Goal: Information Seeking & Learning: Learn about a topic

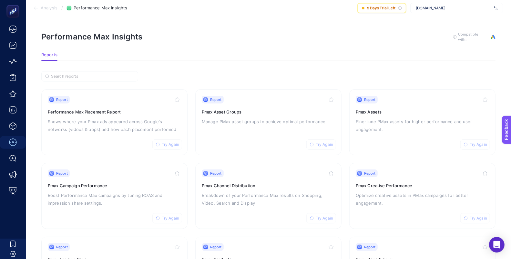
click at [427, 7] on span "[DOMAIN_NAME]" at bounding box center [454, 7] width 76 height 5
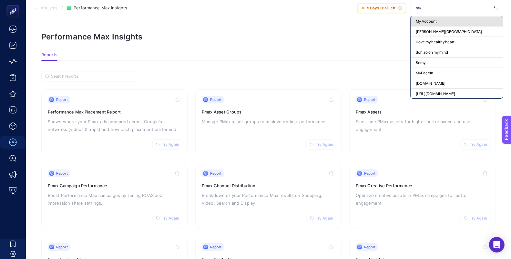
type input "my"
click at [430, 19] on span "My Account" at bounding box center [426, 21] width 21 height 5
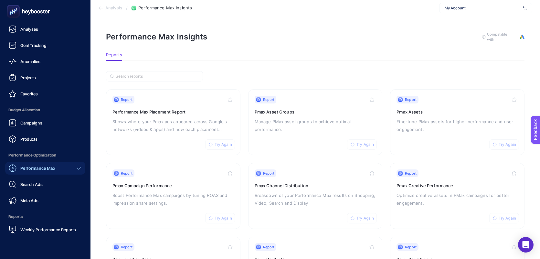
click at [14, 11] on icon at bounding box center [13, 11] width 6 height 6
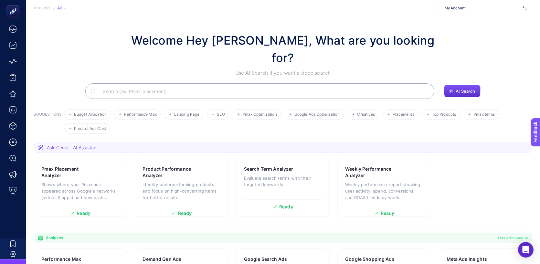
click at [359, 82] on input "Search" at bounding box center [263, 91] width 331 height 18
paste input "Are you targeting the right people"
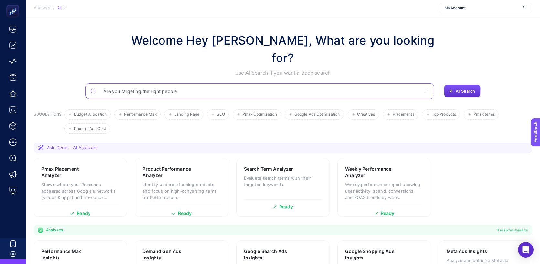
click at [119, 82] on input "Are you targeting the right people" at bounding box center [259, 91] width 323 height 18
type input "Are these campaigns targeting the right people?"
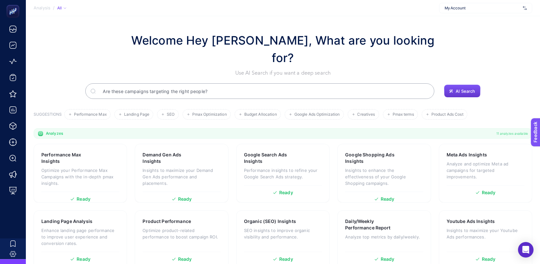
click at [449, 85] on button "AI Search" at bounding box center [462, 91] width 36 height 13
click at [279, 82] on input "Are these campaigns targeting the right people?" at bounding box center [263, 91] width 331 height 18
click at [279, 82] on input "Are these campaigns targeting the right people?" at bounding box center [259, 91] width 323 height 18
click at [278, 82] on input "Are these campaigns targeting the right people?" at bounding box center [259, 91] width 323 height 18
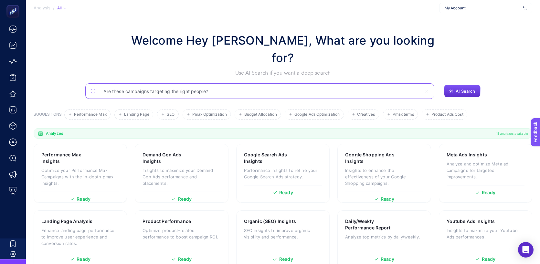
click at [278, 82] on input "Are these campaigns targeting the right people?" at bounding box center [259, 91] width 323 height 18
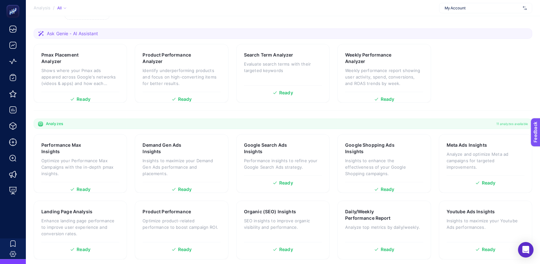
scroll to position [107, 0]
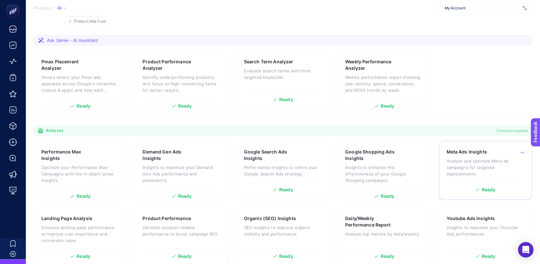
click at [468, 158] on p "Analyze and optimize Meta ad campaigns for targeted improvements." at bounding box center [486, 167] width 78 height 19
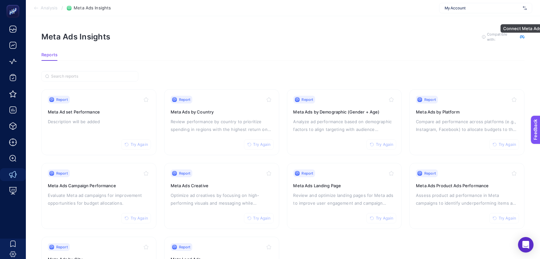
click at [517, 37] on icon "button" at bounding box center [522, 37] width 5 height 5
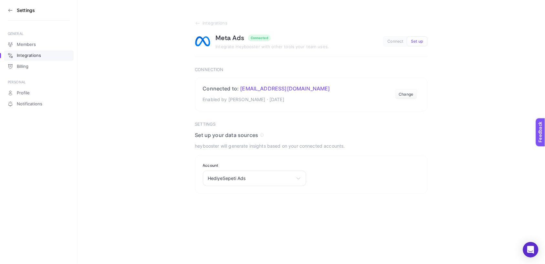
click at [14, 11] on section "Settings" at bounding box center [39, 10] width 62 height 21
click at [11, 10] on icon at bounding box center [10, 10] width 4 height 0
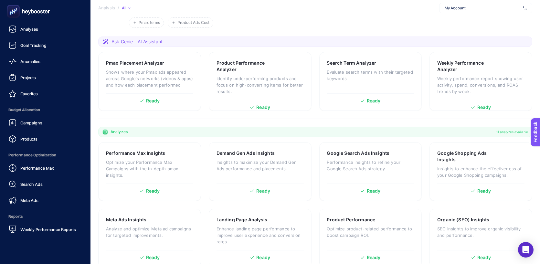
scroll to position [107, 0]
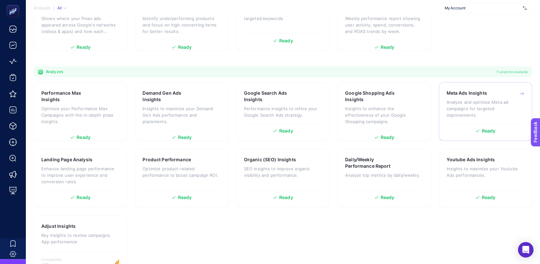
click at [501, 102] on div "Meta Ads Insights Analyze and optimize Meta ad campaigns for targeted improveme…" at bounding box center [486, 107] width 78 height 34
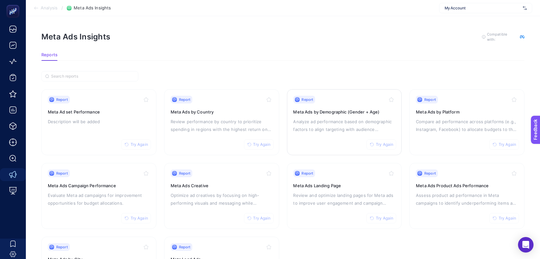
click at [317, 121] on p "Analyze ad performance based on demographic factors to align targeting with aud…" at bounding box center [344, 126] width 102 height 16
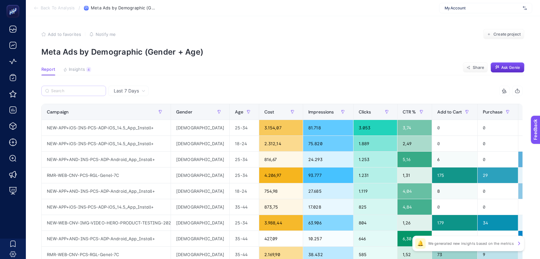
click at [81, 94] on label at bounding box center [73, 91] width 65 height 10
click at [81, 93] on input "Search" at bounding box center [76, 91] width 51 height 5
click at [499, 66] on icon "button" at bounding box center [497, 67] width 5 height 5
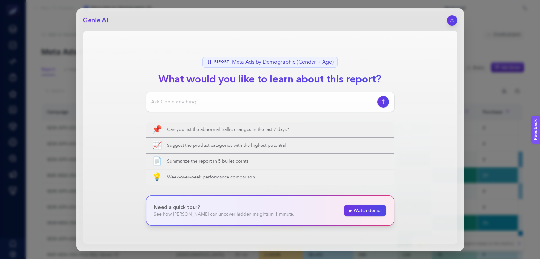
click at [257, 96] on div at bounding box center [270, 101] width 248 height 19
click at [257, 98] on input at bounding box center [263, 102] width 224 height 8
paste input "Are these campaigns targeting the right people?"
type input "Are these campaigns targeting the right people?"
click at [387, 103] on button "button" at bounding box center [383, 102] width 12 height 12
